Goal: Information Seeking & Learning: Check status

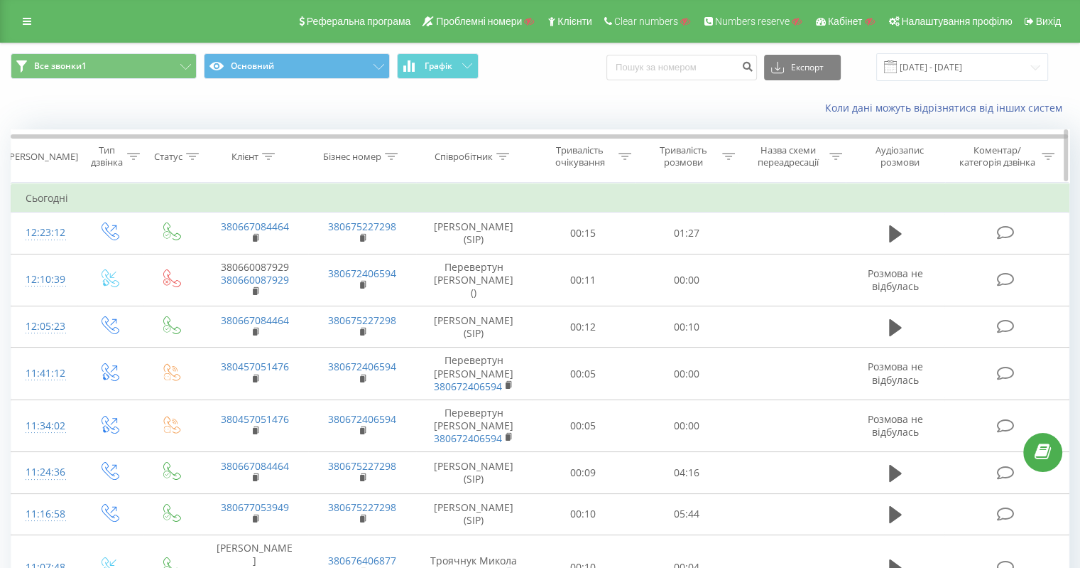
click at [273, 151] on div at bounding box center [268, 157] width 13 height 12
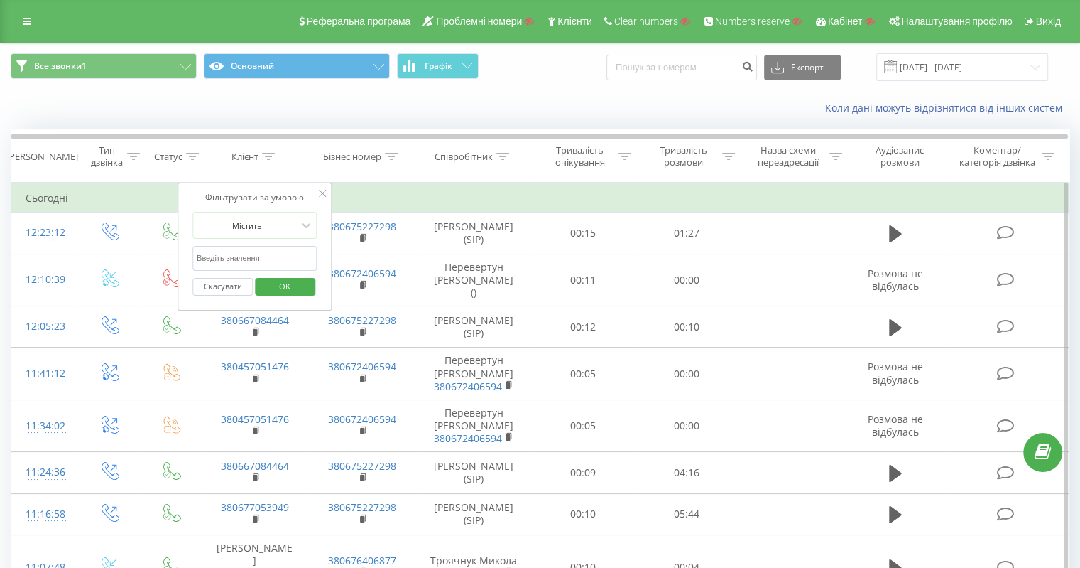
click at [254, 254] on input "text" at bounding box center [255, 258] width 125 height 25
paste input "380442327163"
drag, startPoint x: 269, startPoint y: 286, endPoint x: 284, endPoint y: 291, distance: 15.7
click at [270, 286] on span "OK" at bounding box center [285, 286] width 40 height 22
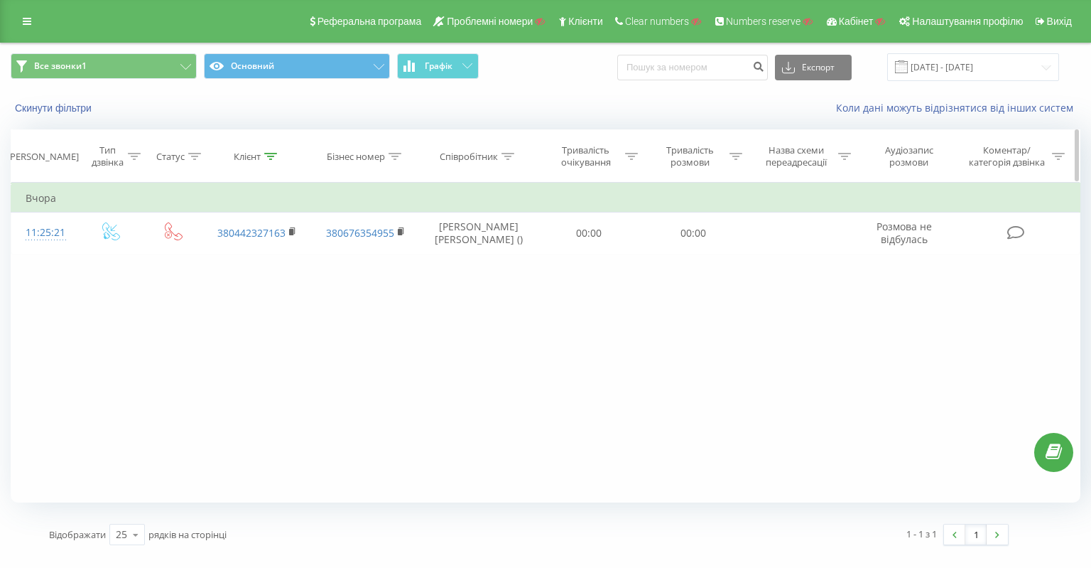
click at [264, 158] on icon at bounding box center [270, 156] width 13 height 7
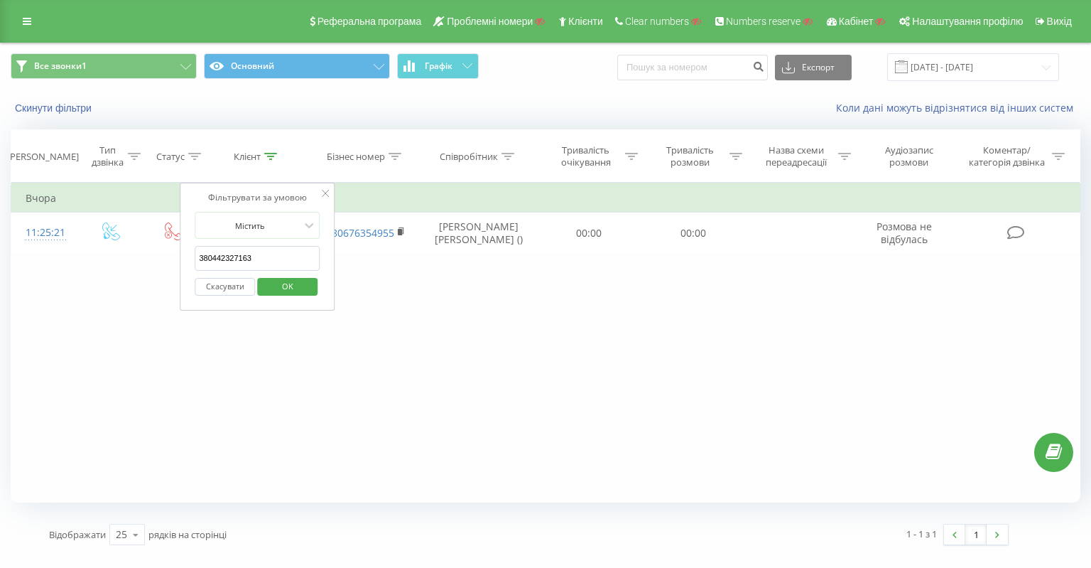
click at [264, 249] on input "380442327163" at bounding box center [257, 258] width 125 height 25
click at [263, 249] on input "380442327163" at bounding box center [257, 258] width 125 height 25
paste input "3233941"
click at [287, 286] on span "OK" at bounding box center [288, 286] width 40 height 22
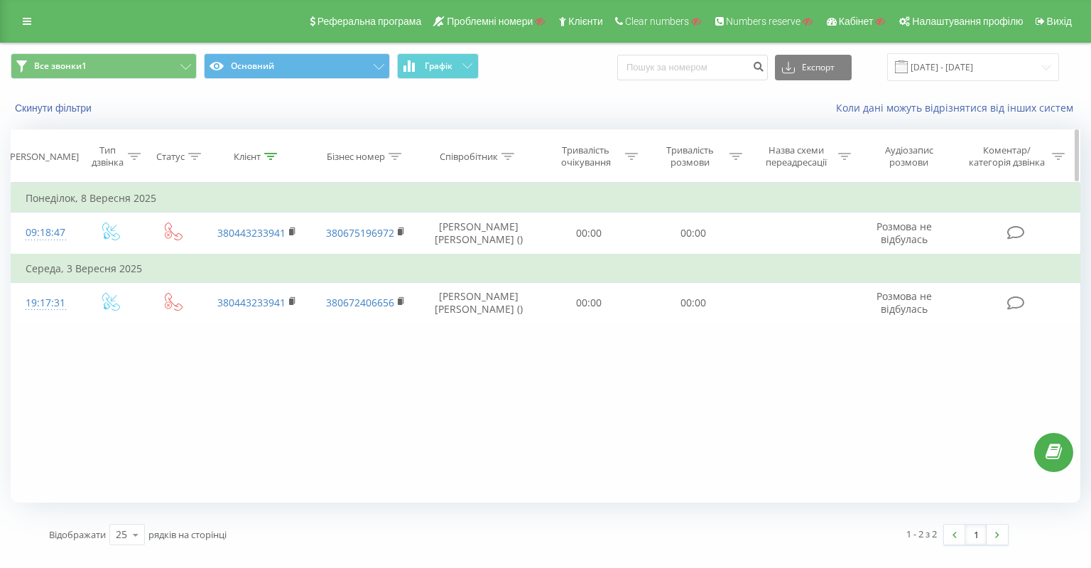
click at [264, 153] on icon at bounding box center [270, 156] width 13 height 7
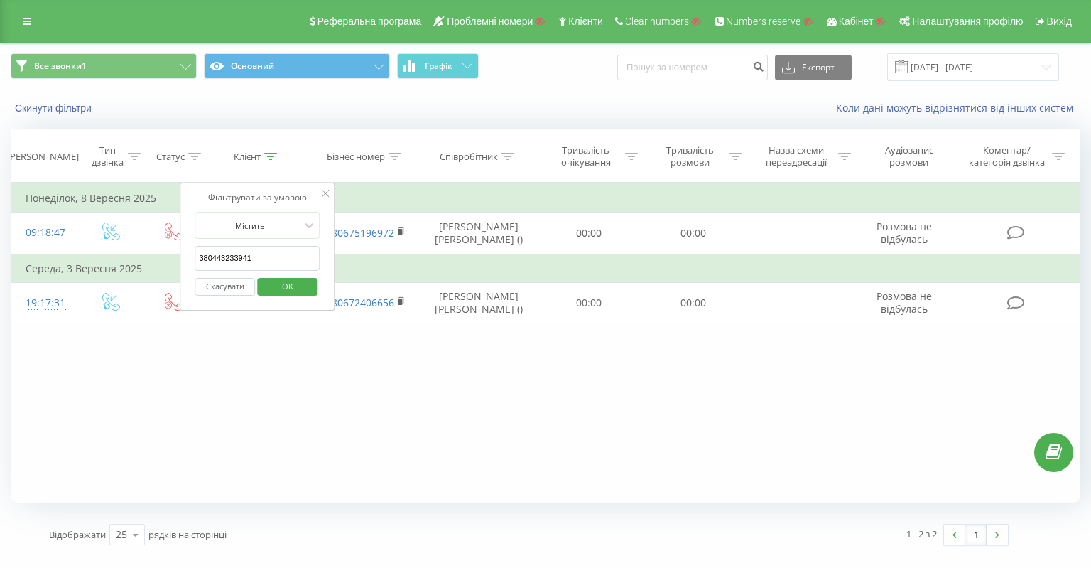
click at [266, 249] on input "380443233941" at bounding box center [257, 258] width 125 height 25
click at [265, 249] on input "380443233941" at bounding box center [257, 258] width 125 height 25
paste input "635796949"
type input "380635796949"
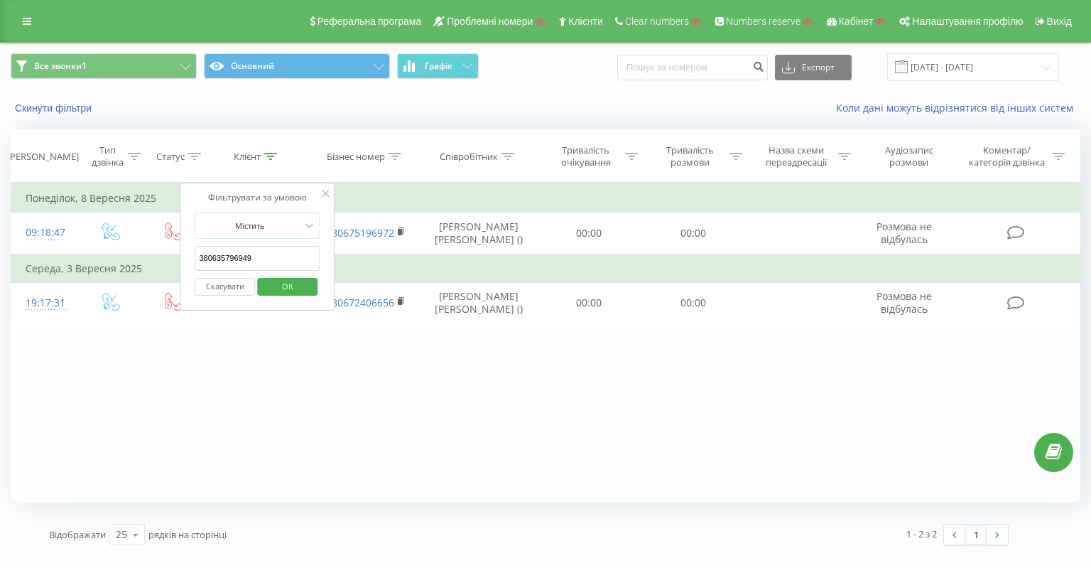
click at [288, 281] on span "OK" at bounding box center [288, 286] width 40 height 22
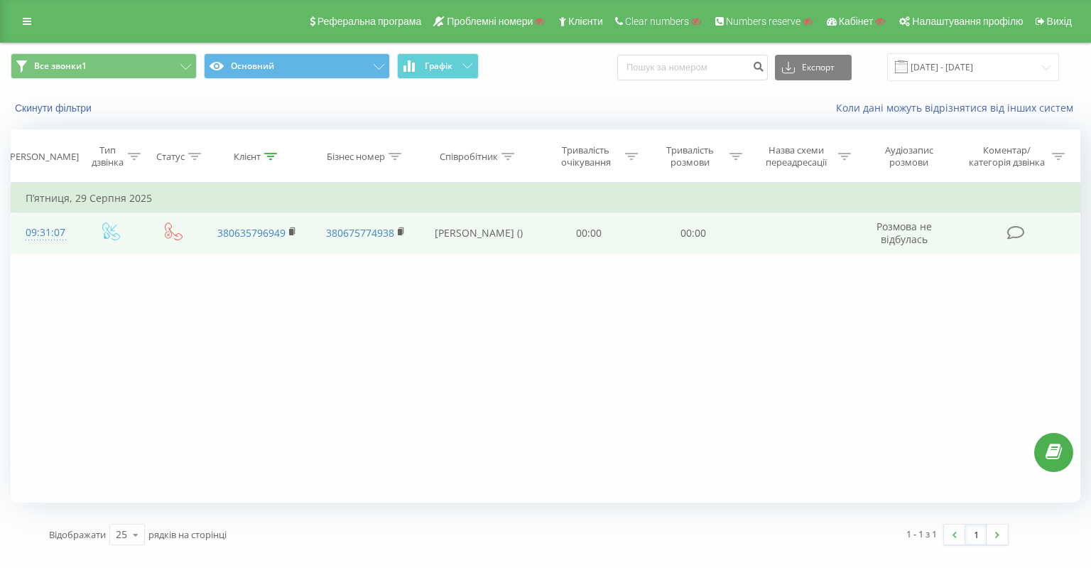
click at [487, 227] on td "[PERSON_NAME] ()" at bounding box center [478, 232] width 117 height 41
click at [486, 227] on td "[PERSON_NAME] ()" at bounding box center [478, 232] width 117 height 41
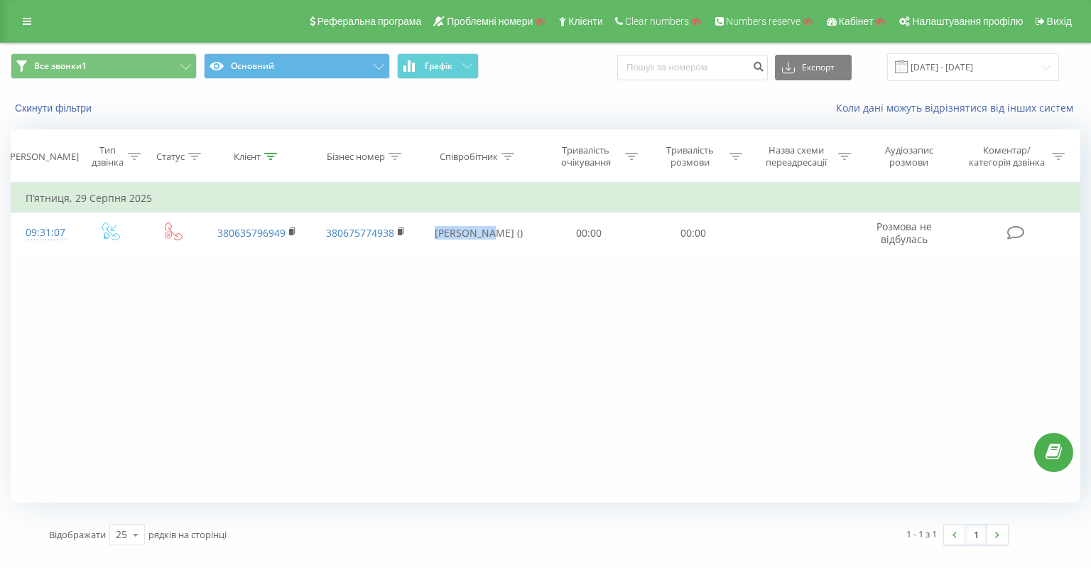
copy td "[PERSON_NAME]"
click at [262, 151] on div "Клієнт" at bounding box center [255, 157] width 43 height 12
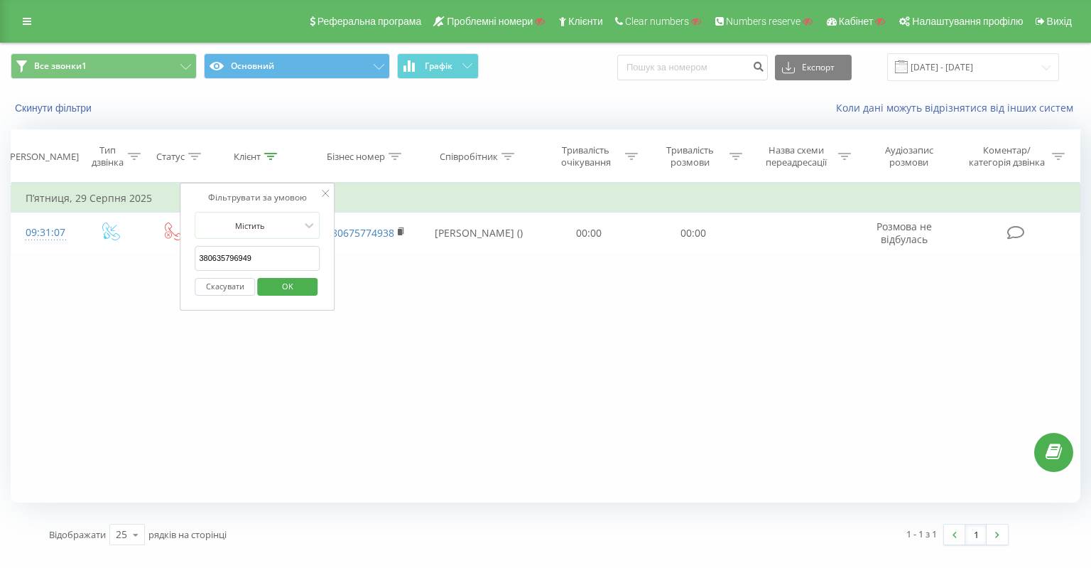
click at [241, 281] on button "Скасувати" at bounding box center [225, 287] width 60 height 18
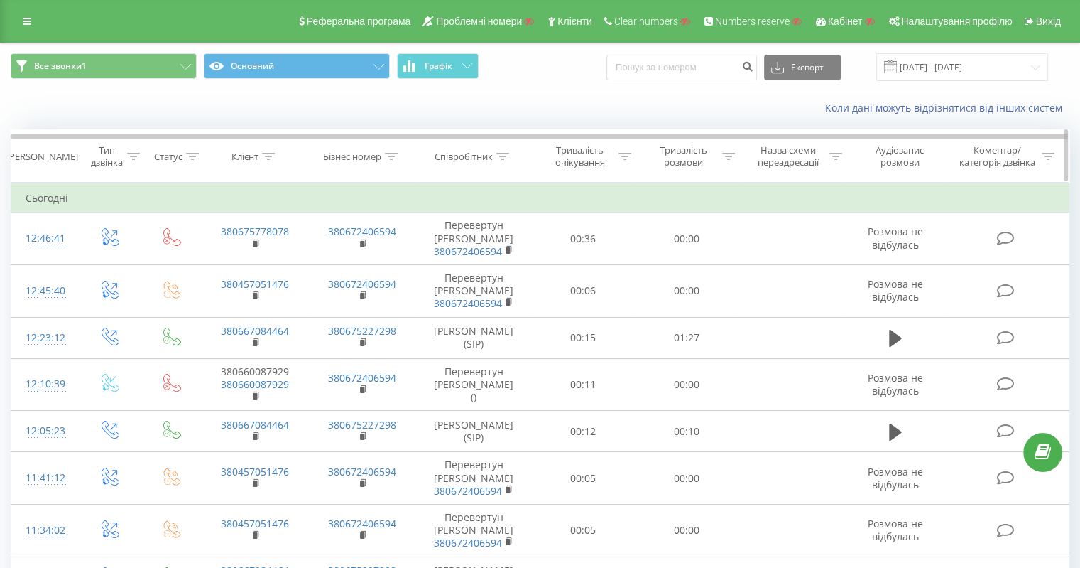
click at [506, 157] on icon at bounding box center [503, 156] width 13 height 7
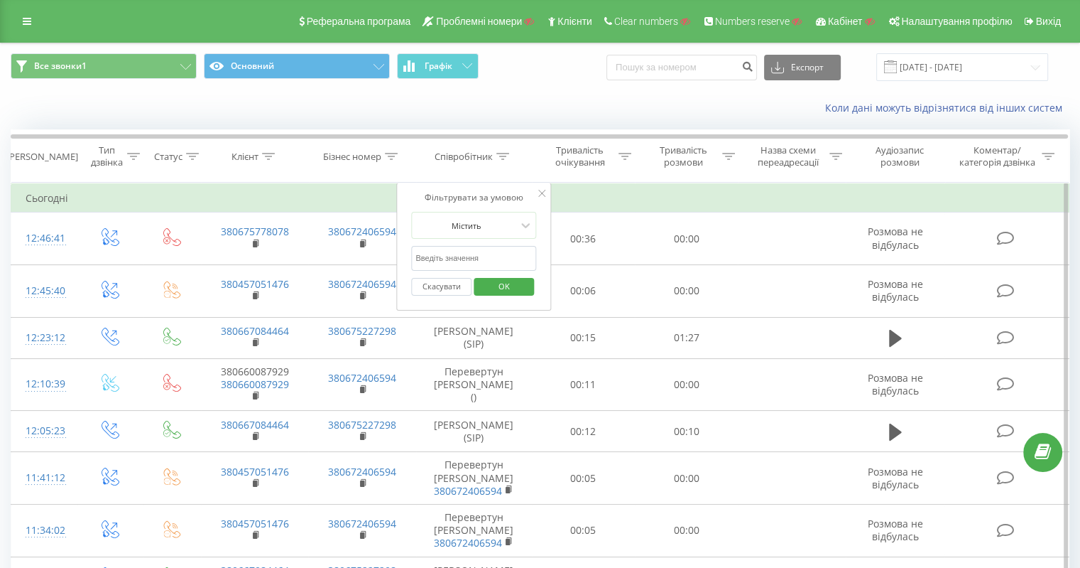
click at [462, 253] on input "text" at bounding box center [473, 258] width 125 height 25
paste input "[PERSON_NAME]"
type input "[PERSON_NAME]"
click at [492, 278] on span "OK" at bounding box center [504, 286] width 40 height 22
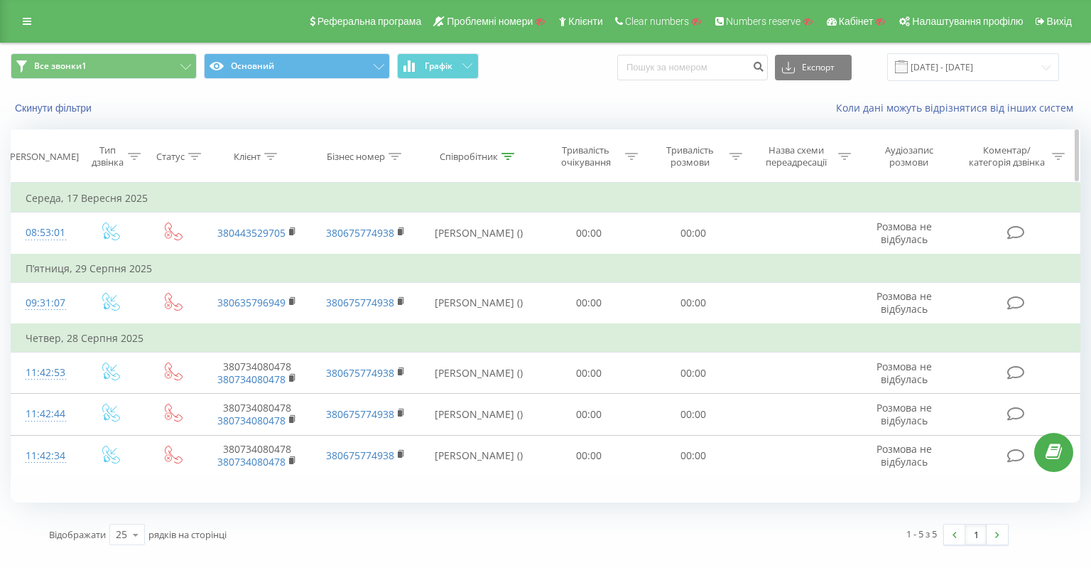
click at [511, 156] on icon at bounding box center [508, 156] width 13 height 7
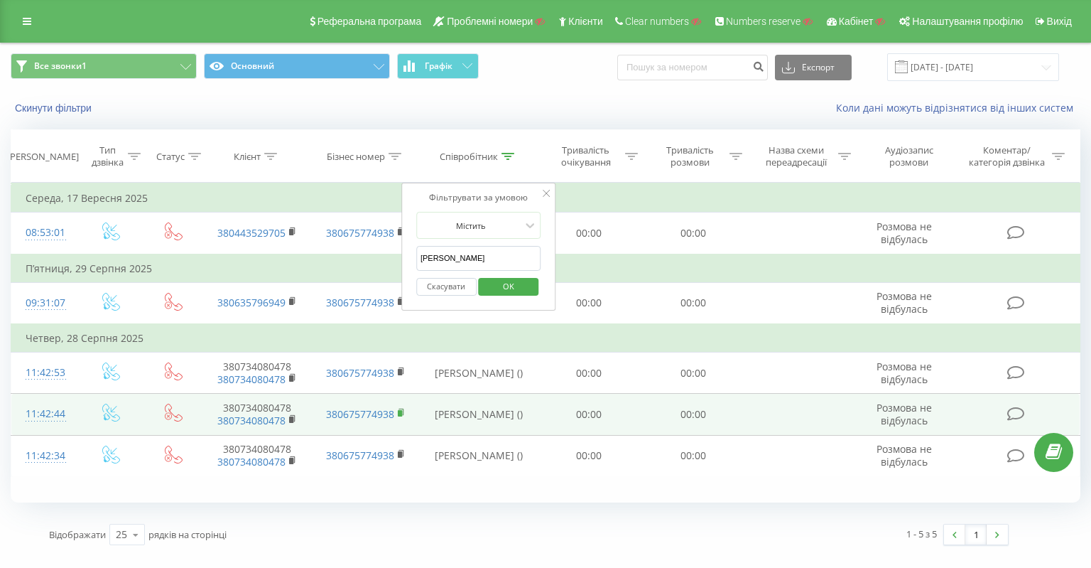
click at [401, 412] on rect at bounding box center [400, 413] width 4 height 6
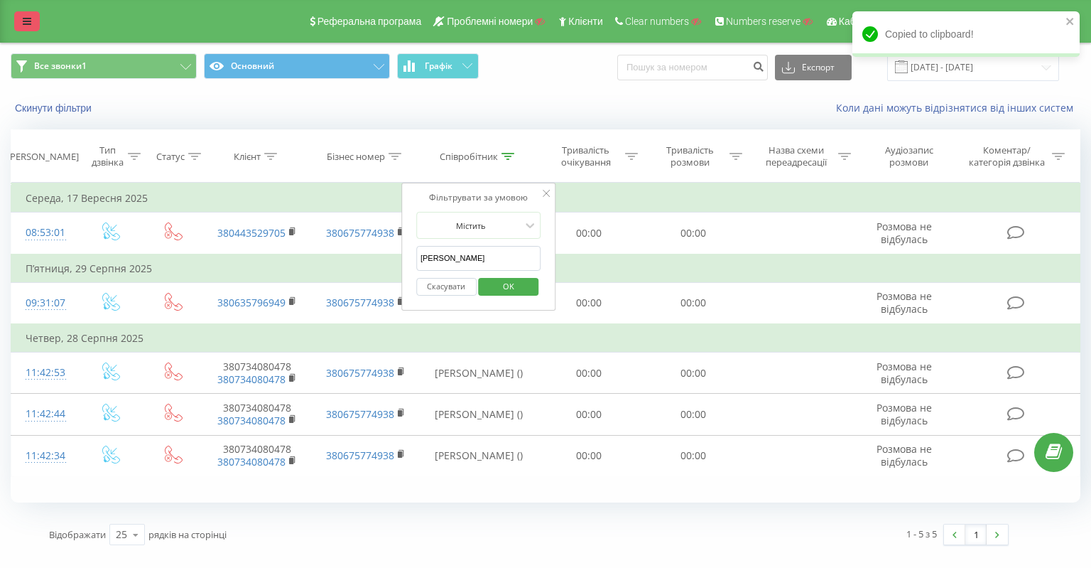
click at [36, 20] on link at bounding box center [27, 21] width 26 height 20
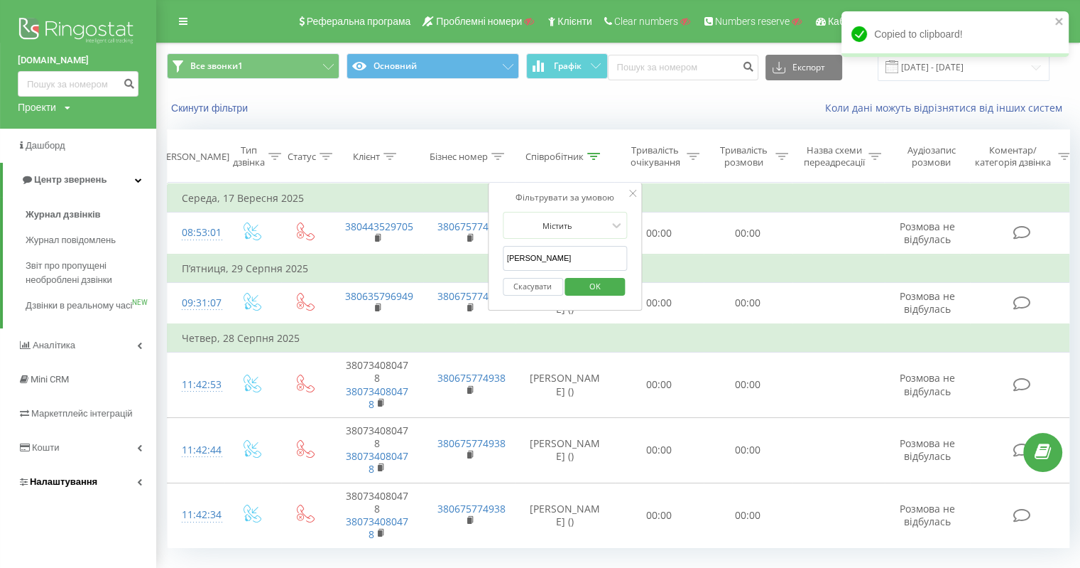
click at [93, 487] on span "Налаштування" at bounding box center [63, 481] width 67 height 11
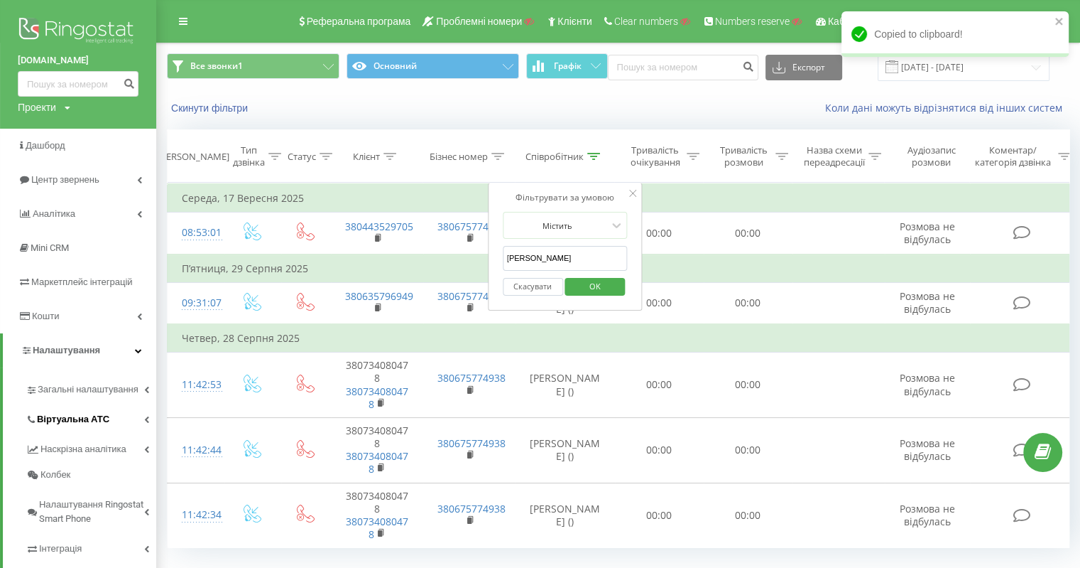
click at [97, 414] on span "Віртуальна АТС" at bounding box center [73, 419] width 72 height 14
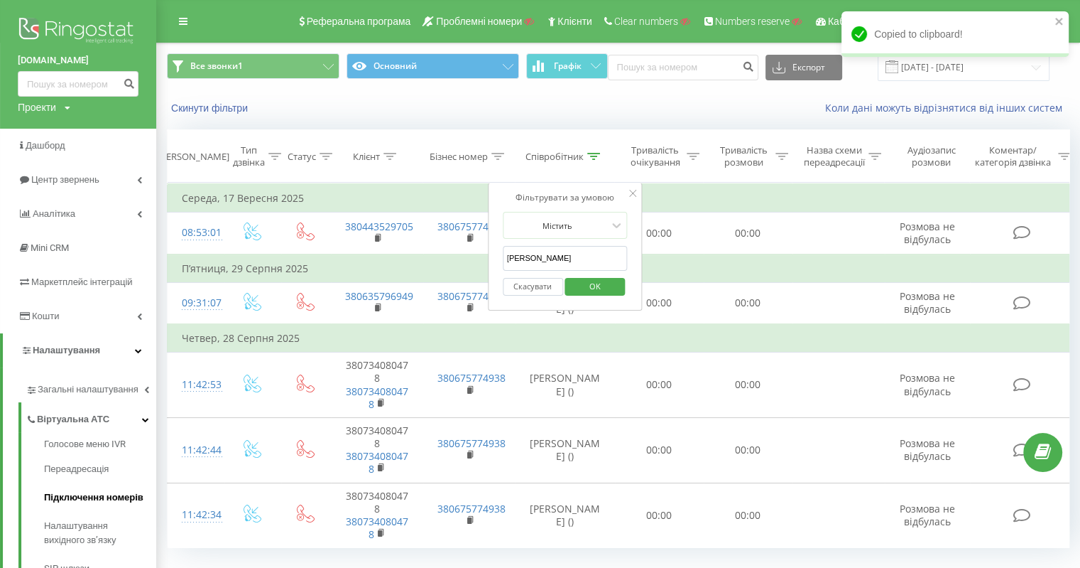
click at [121, 494] on span "Підключення номерів" at bounding box center [93, 497] width 99 height 14
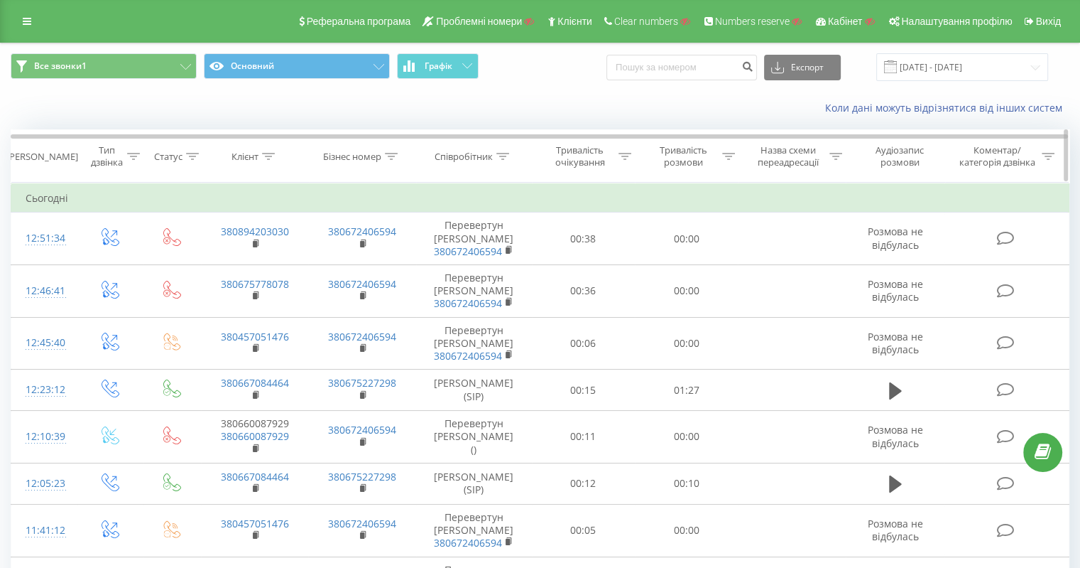
click at [135, 155] on icon at bounding box center [133, 156] width 13 height 7
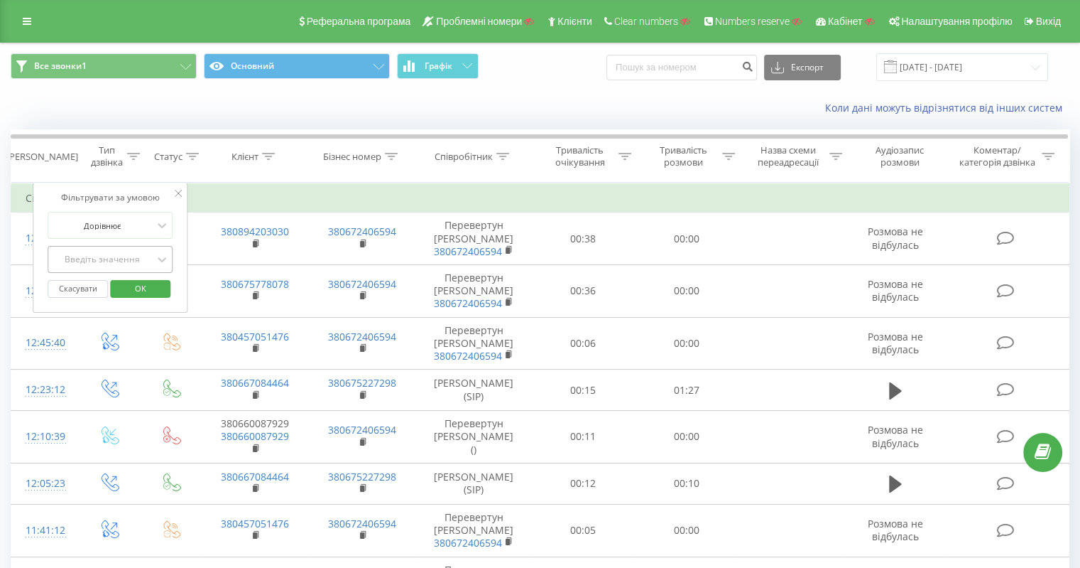
click at [112, 257] on div "Введіть значення" at bounding box center [102, 259] width 101 height 11
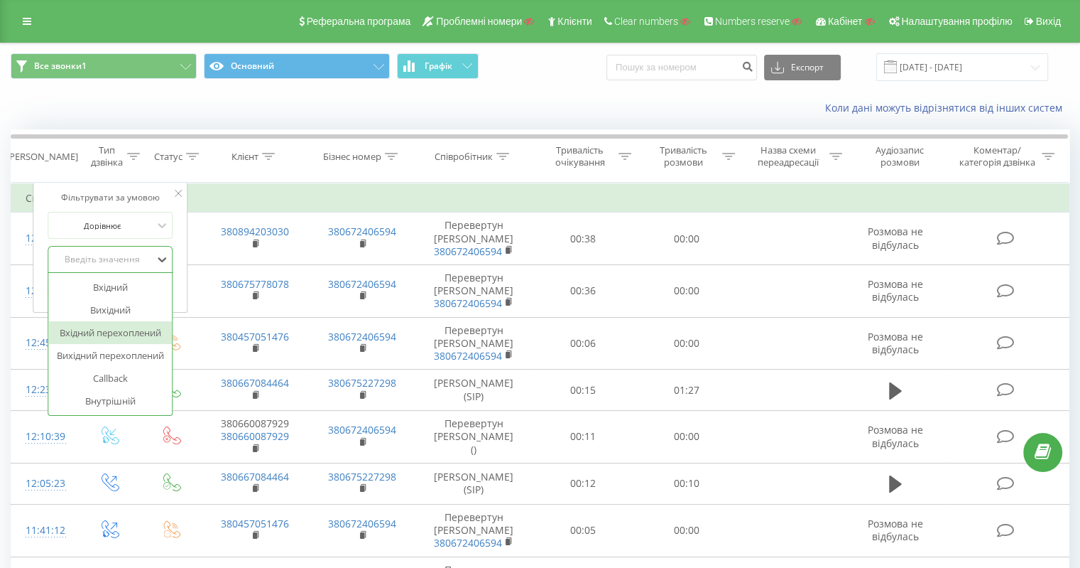
click at [116, 337] on div "Вхідний перехоплений" at bounding box center [110, 332] width 124 height 23
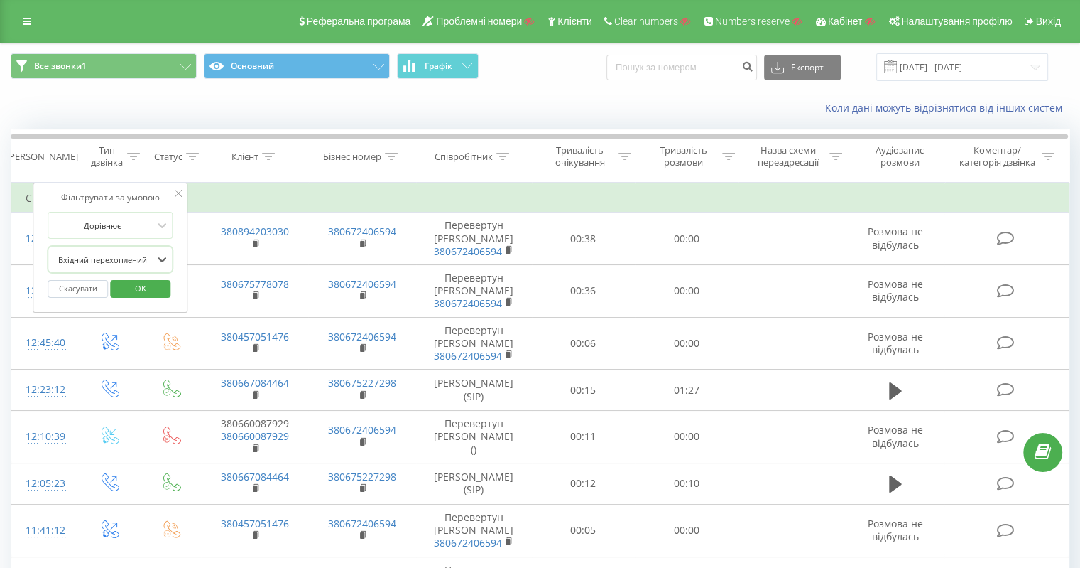
click at [140, 289] on span "OK" at bounding box center [141, 288] width 40 height 22
